Goal: Find specific page/section: Find specific page/section

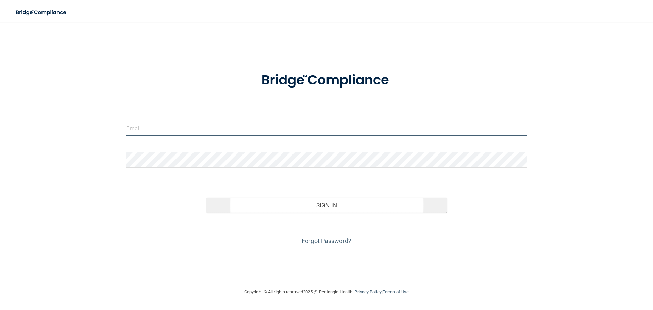
type input "[EMAIL_ADDRESS][DOMAIN_NAME]"
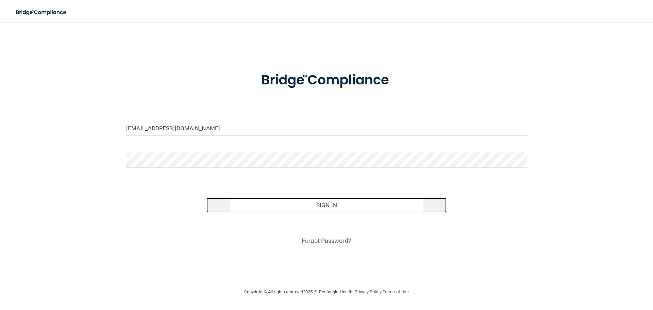
click at [312, 202] on button "Sign In" at bounding box center [327, 205] width 241 height 15
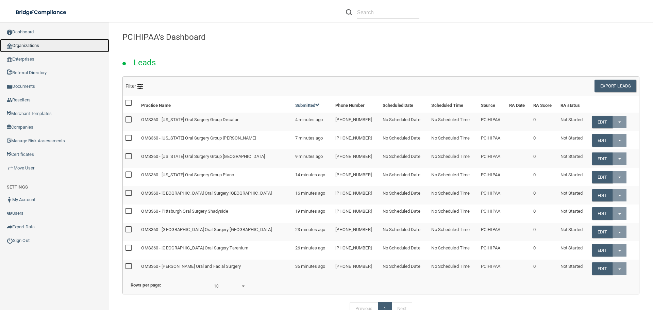
click at [36, 47] on link "Organizations" at bounding box center [54, 46] width 109 height 14
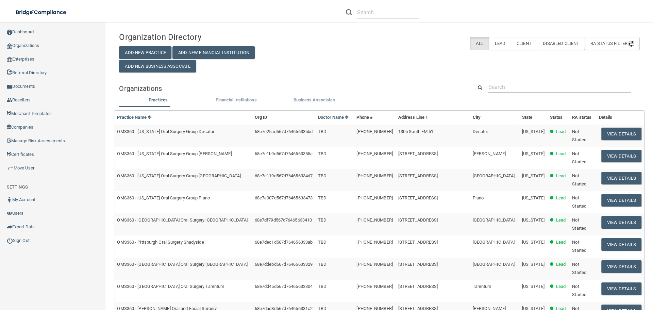
click at [529, 89] on input "text" at bounding box center [560, 87] width 143 height 13
paste input "Van Nuys Children Dentistry and Orthodontics"
type input "Van Nuys Children Dentistry and Orthodontics"
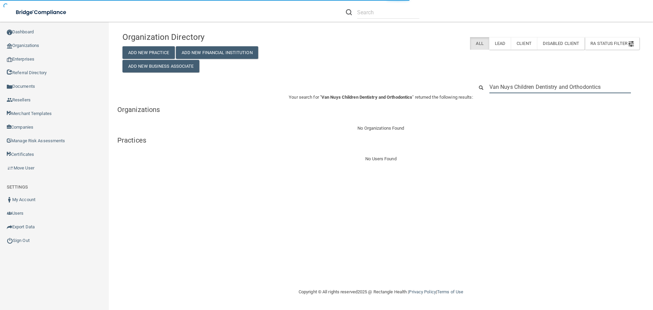
click at [612, 87] on input "Van Nuys Children Dentistry and Orthodontics" at bounding box center [561, 87] width 142 height 13
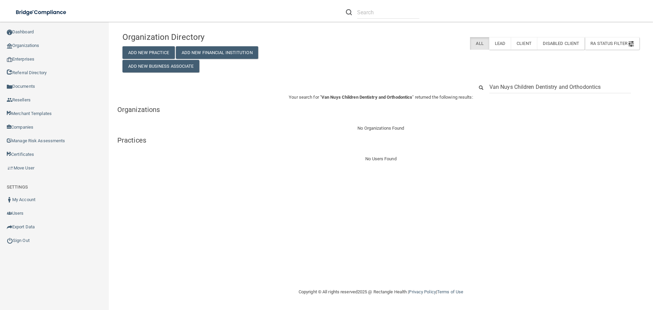
drag, startPoint x: 560, startPoint y: 89, endPoint x: 683, endPoint y: 89, distance: 122.8
click at [653, 89] on html "Compliance HIPAA Learn More! OSHA Learn More! PCI PCI Compliance Merchant Savin…" at bounding box center [326, 155] width 653 height 310
type input "Van Nuys Children Dentistry"
